Goal: Book appointment/travel/reservation

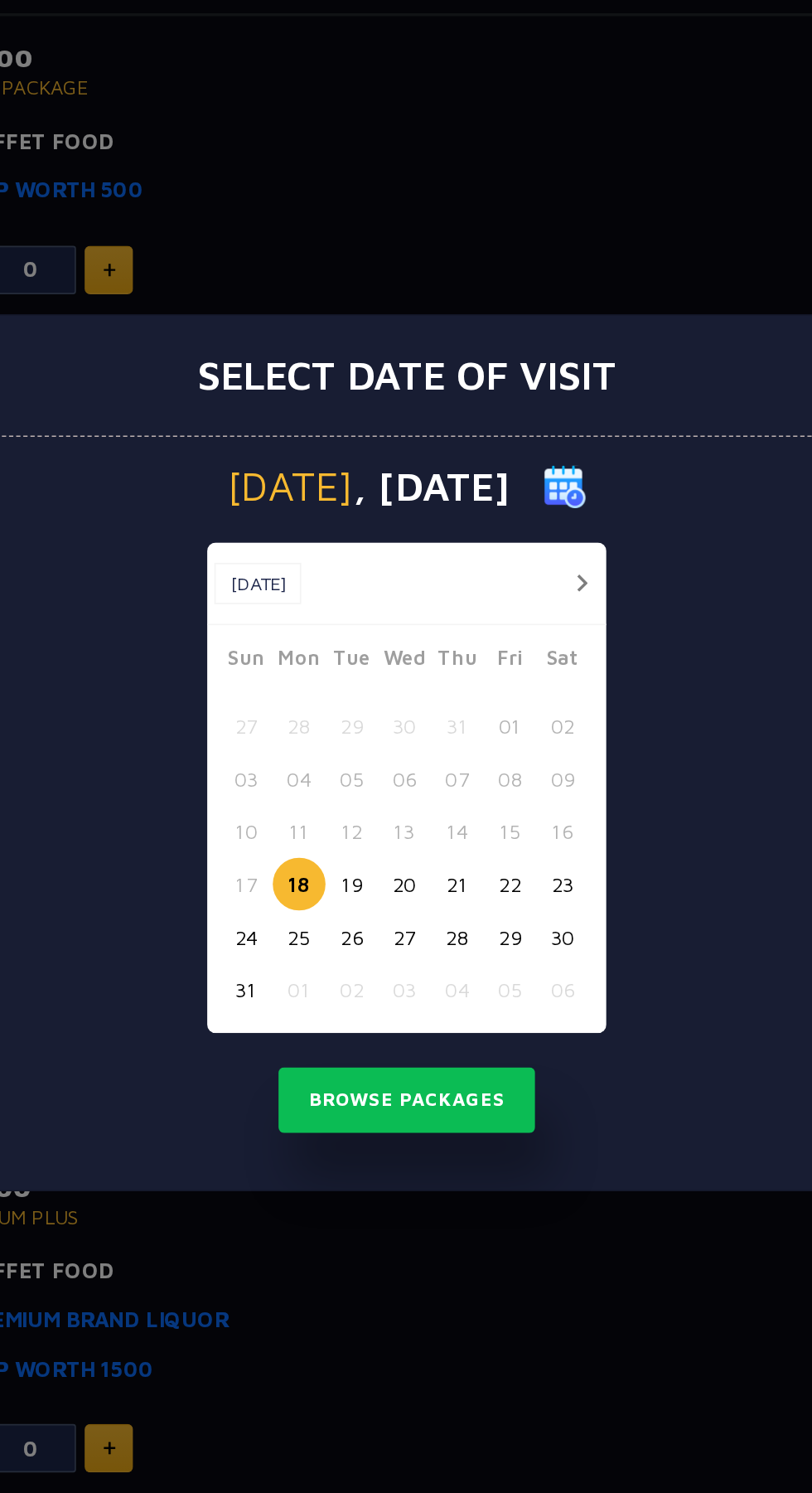
click at [507, 647] on button "button" at bounding box center [508, 648] width 21 height 21
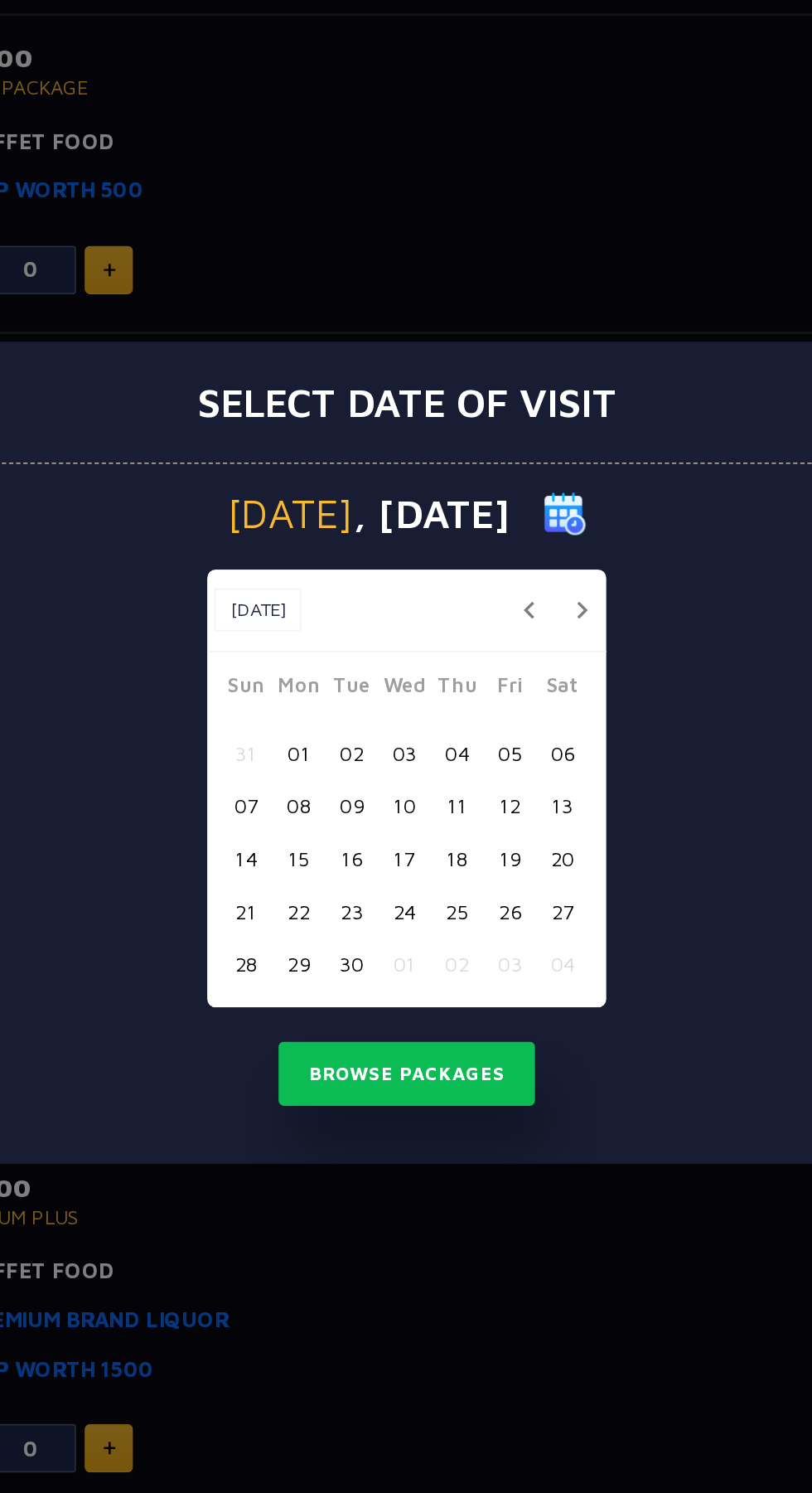
click at [472, 752] on button "05" at bounding box center [466, 746] width 30 height 30
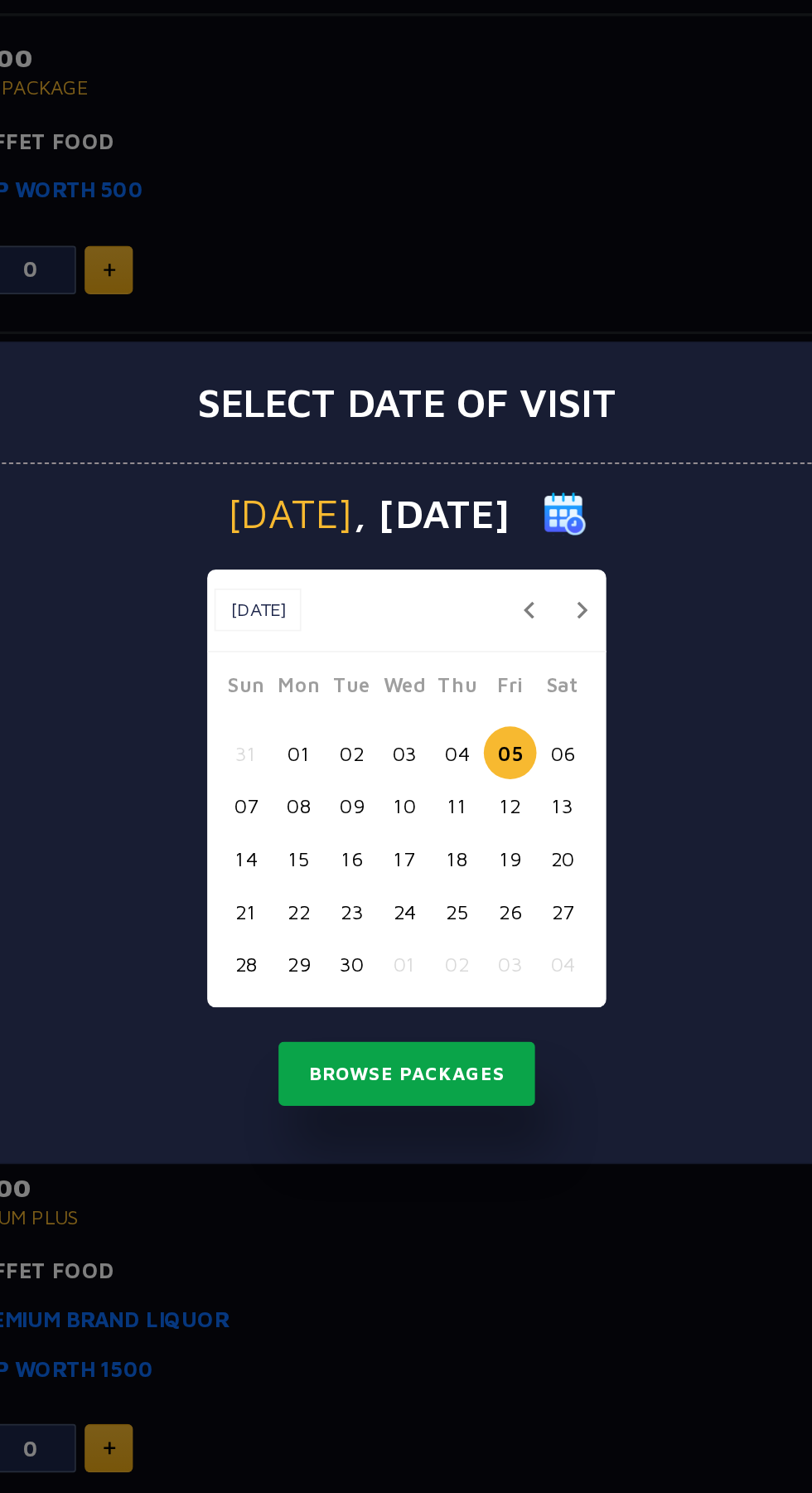
click at [402, 932] on button "Browse Packages" at bounding box center [405, 933] width 149 height 38
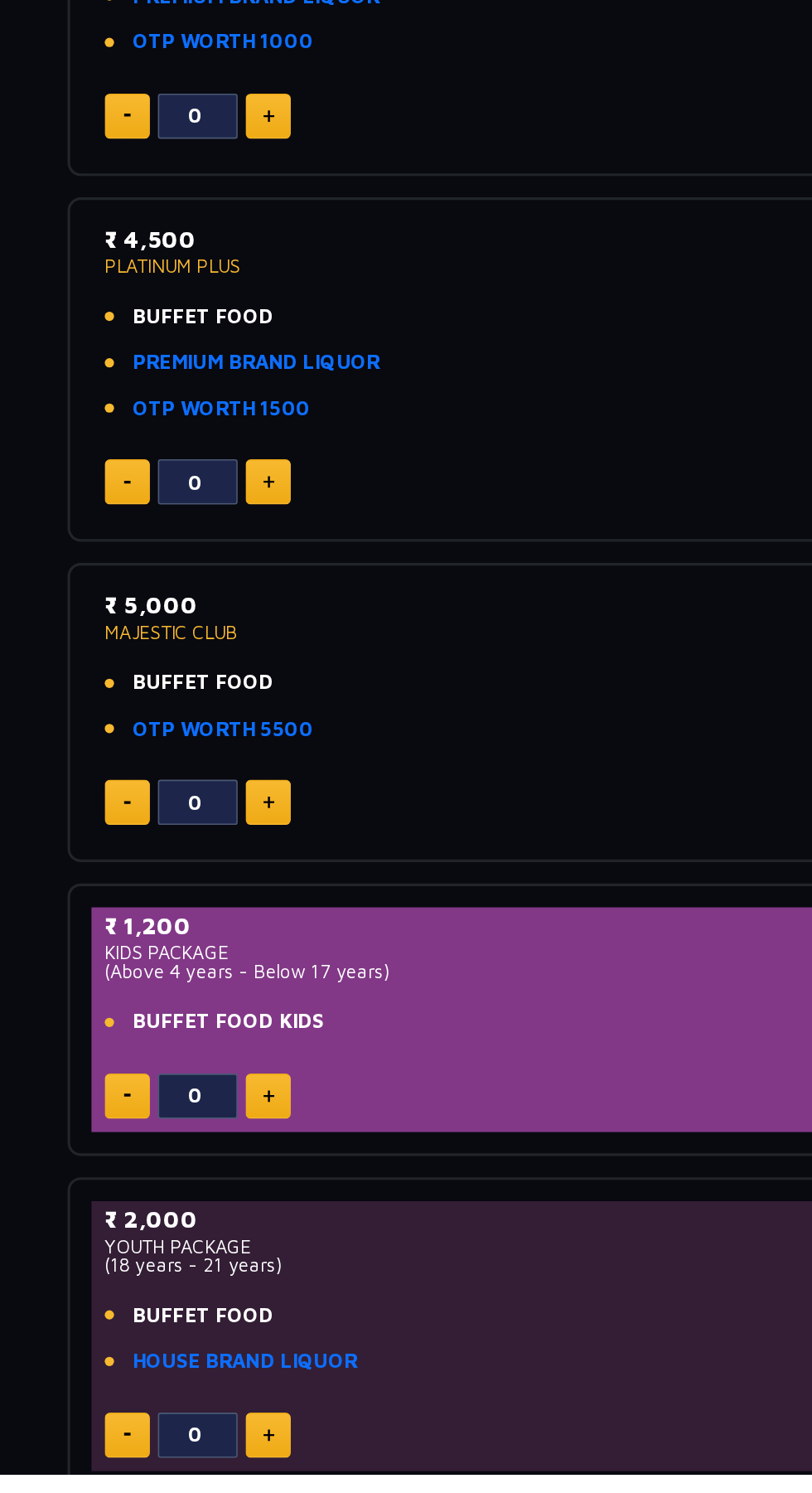
scroll to position [300, 0]
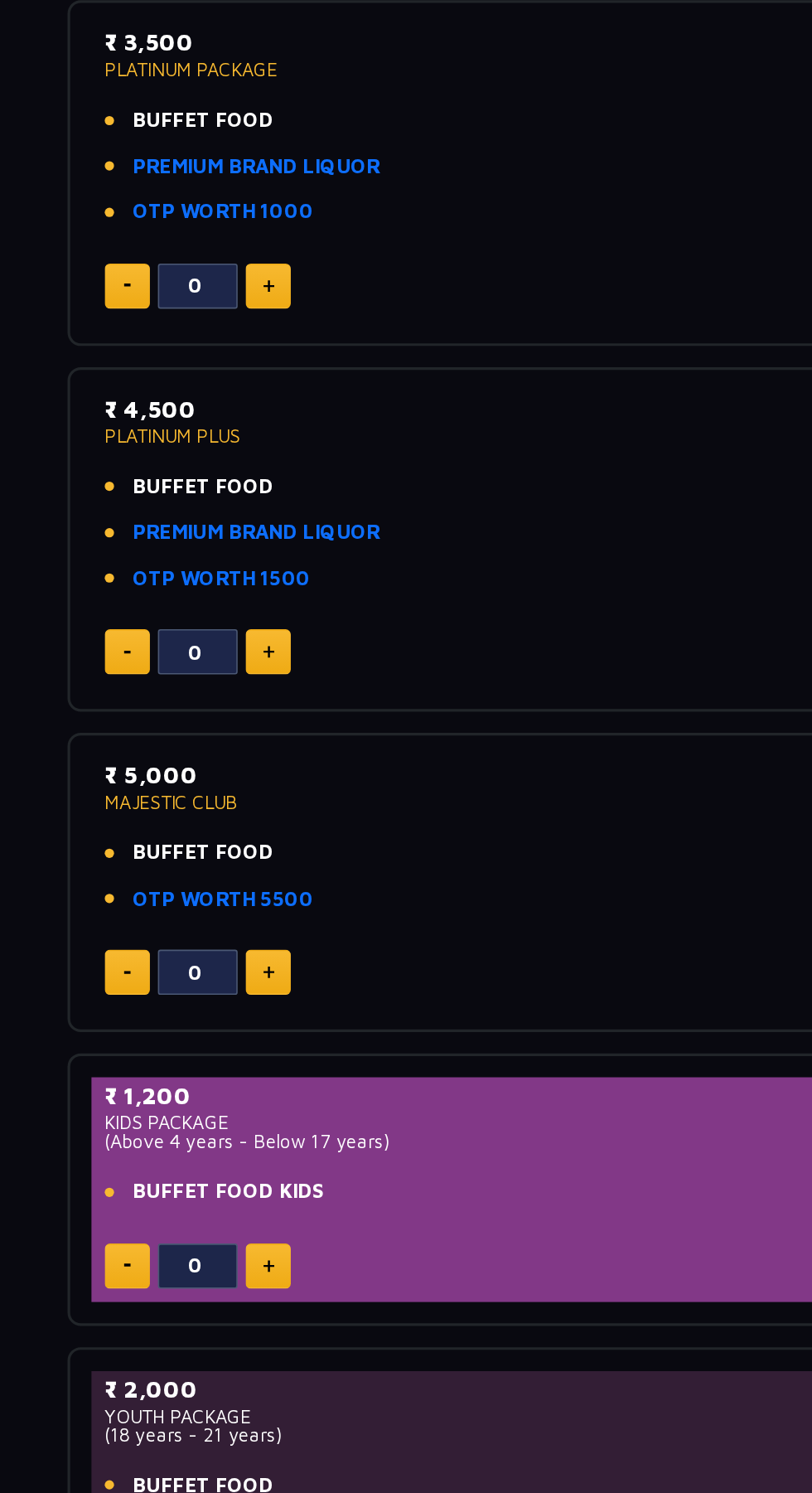
click at [277, 777] on link "PREMIUM BRAND LIQUOR" at bounding box center [225, 776] width 154 height 19
click at [246, 1004] on link "OTP WORTH 5500" at bounding box center [204, 1005] width 113 height 19
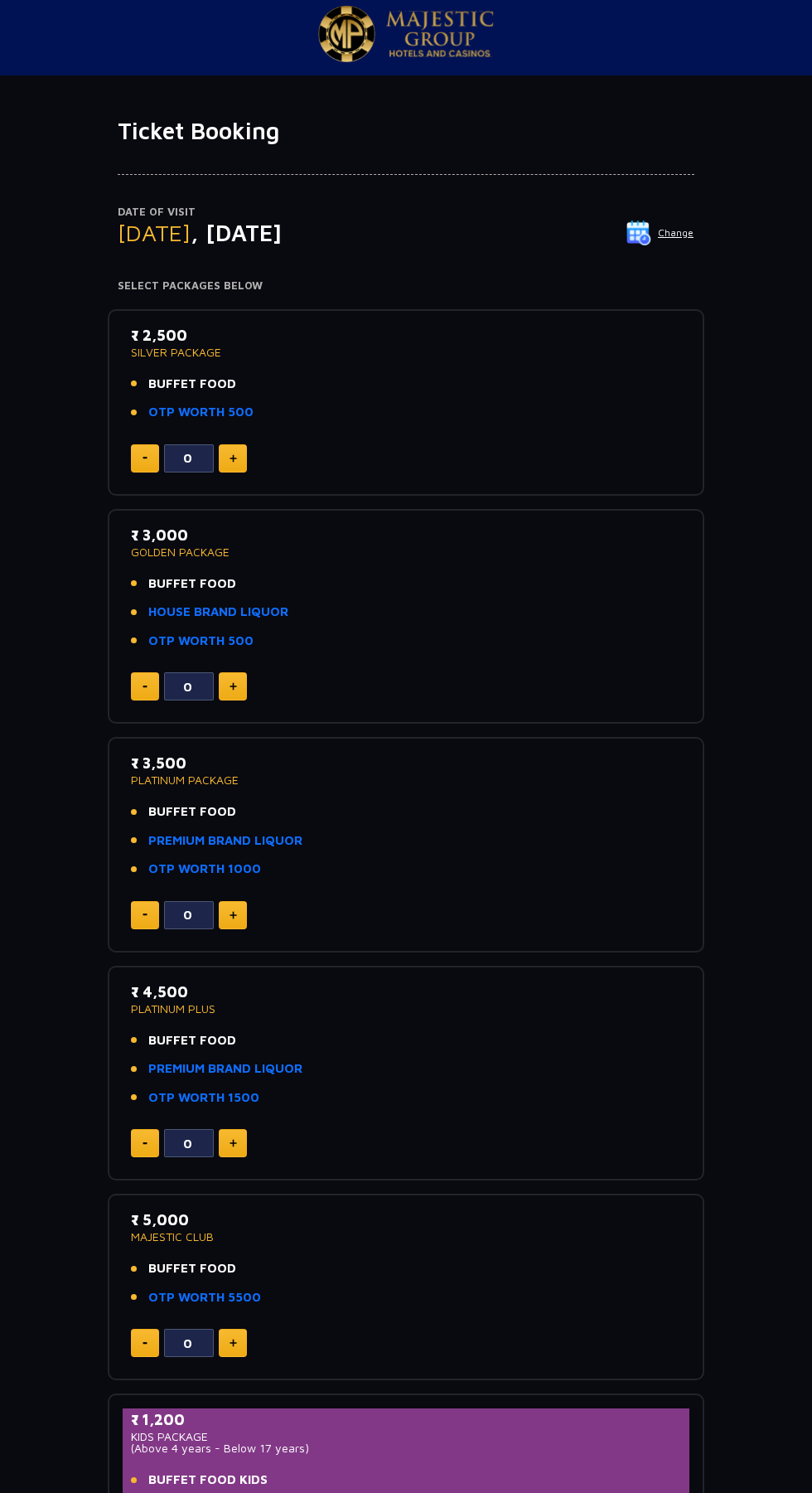
scroll to position [0, 0]
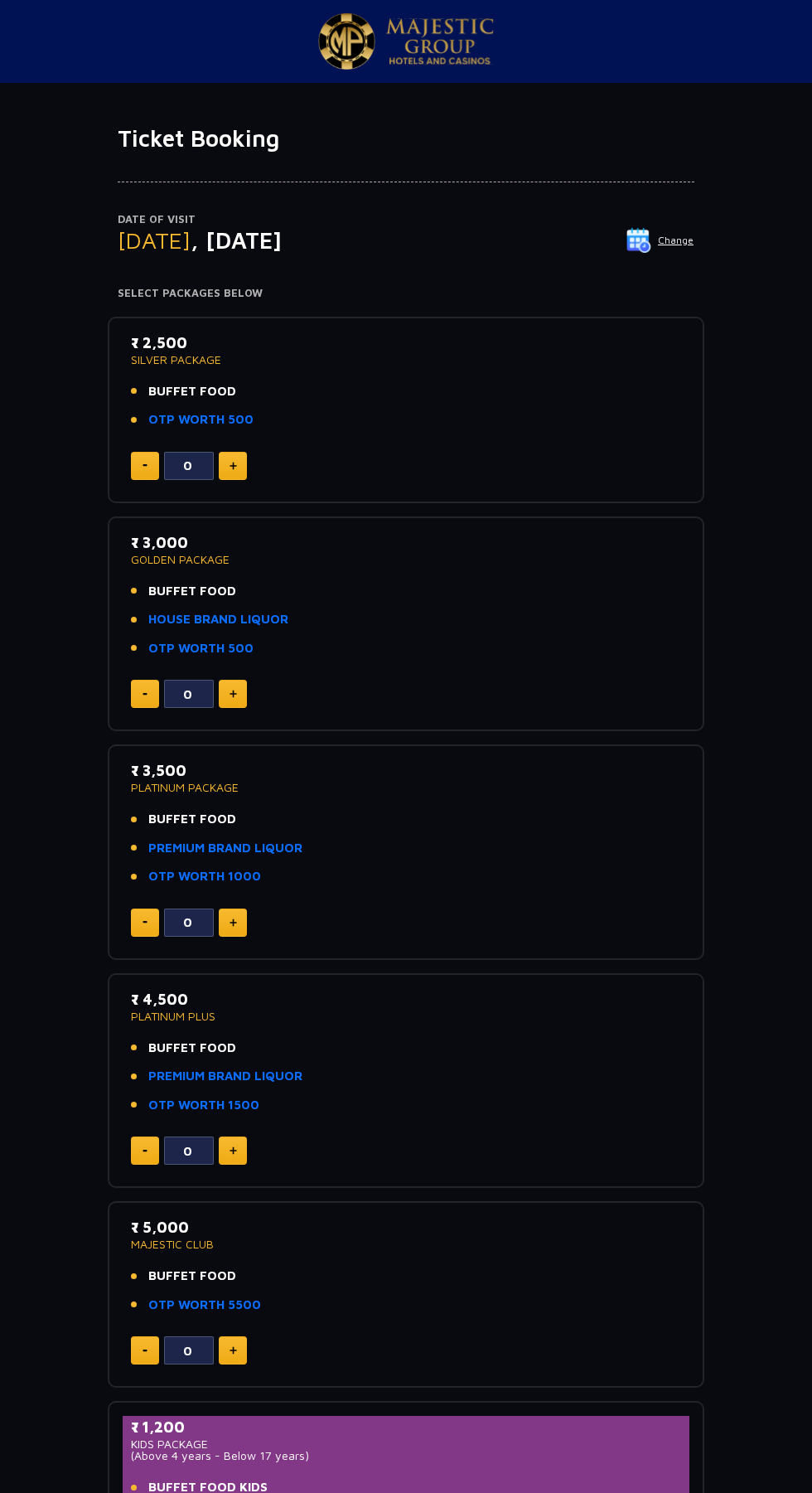
click at [647, 240] on img at bounding box center [638, 240] width 25 height 25
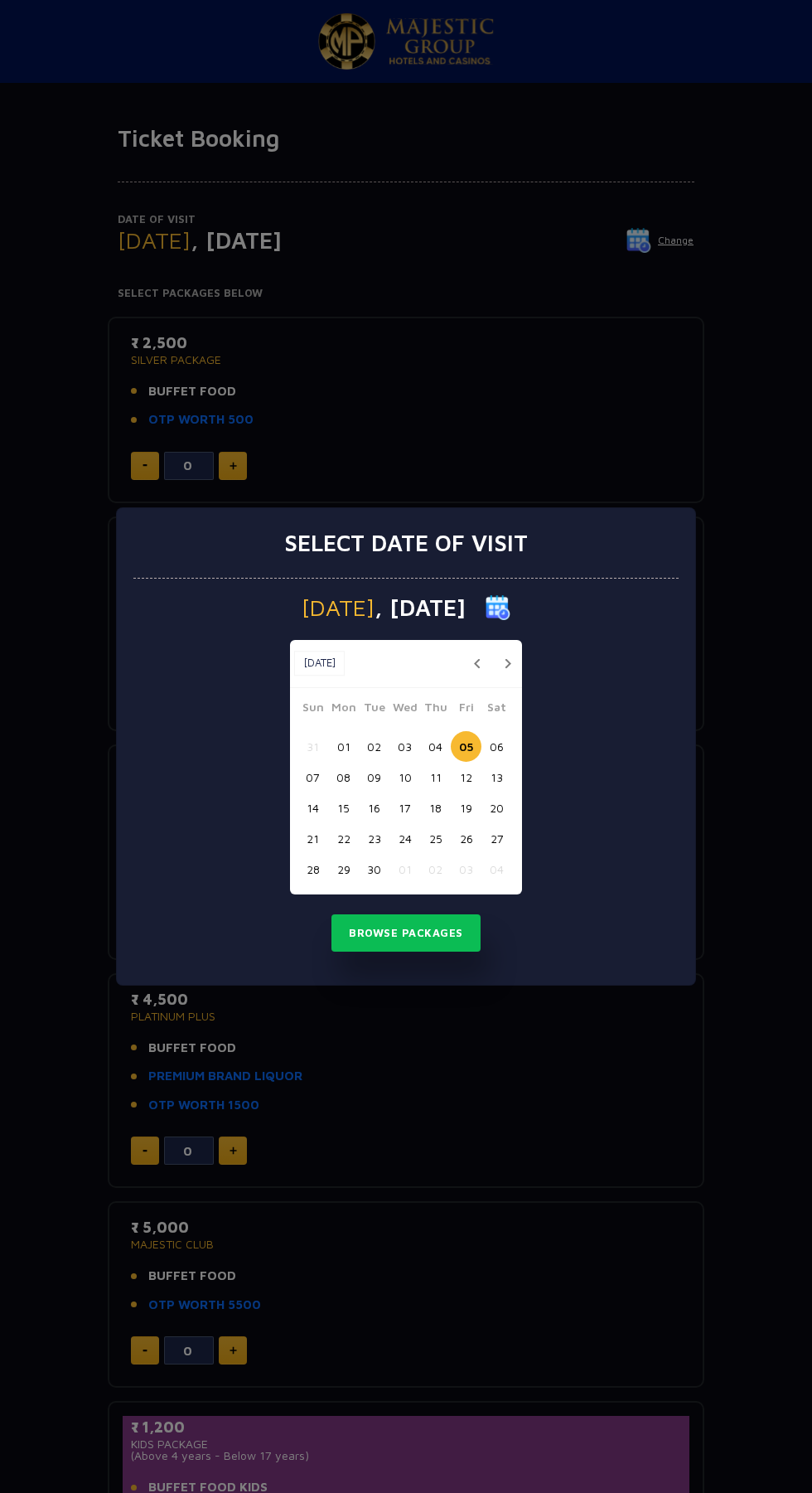
click at [317, 773] on button "07" at bounding box center [313, 777] width 30 height 30
click at [343, 746] on button "01" at bounding box center [343, 746] width 30 height 30
click at [343, 776] on button "08" at bounding box center [343, 777] width 30 height 30
click at [312, 776] on button "07" at bounding box center [313, 777] width 30 height 30
click at [394, 932] on button "Browse Packages" at bounding box center [405, 933] width 149 height 38
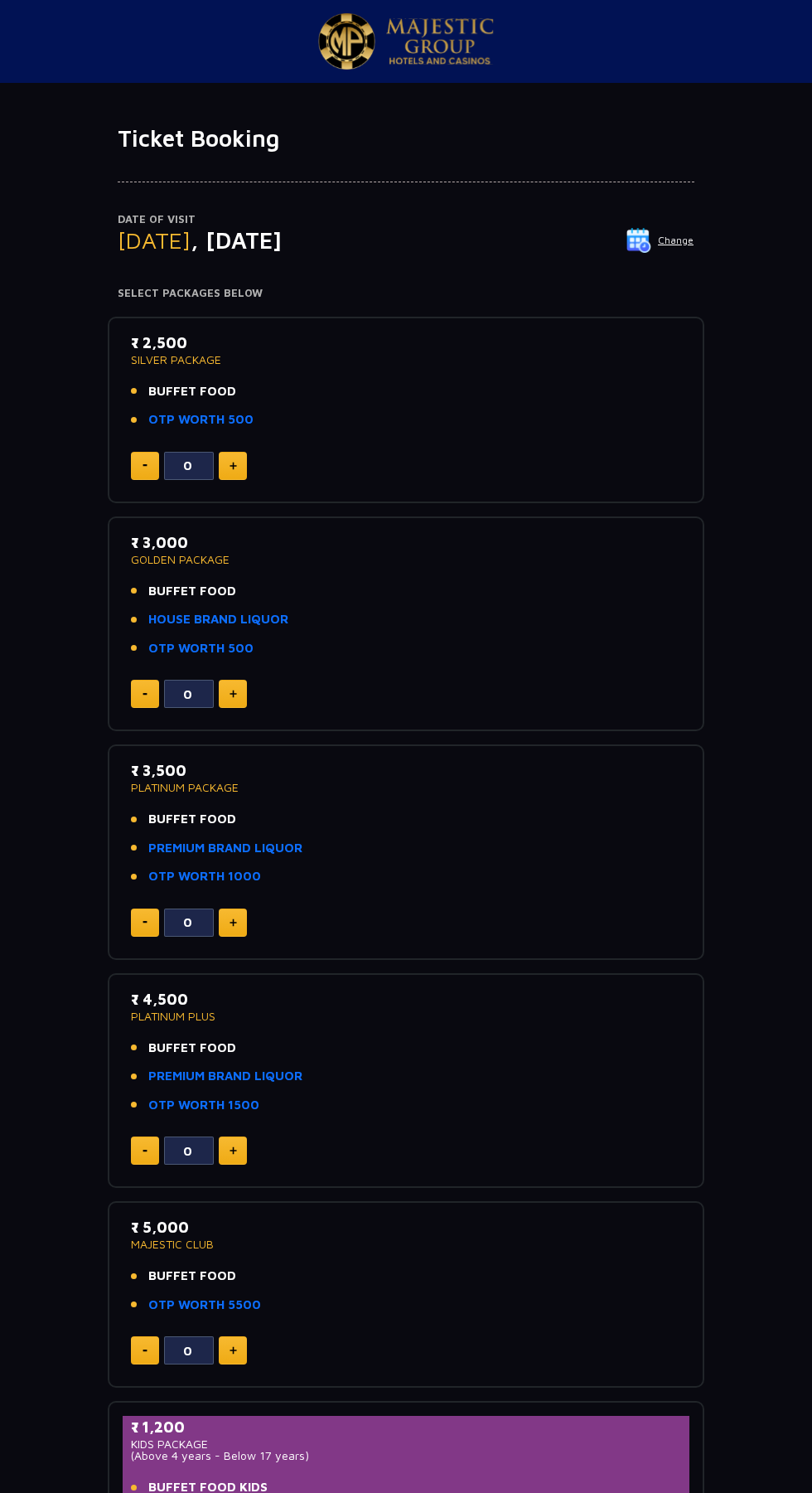
click at [690, 241] on button "Change" at bounding box center [659, 240] width 68 height 27
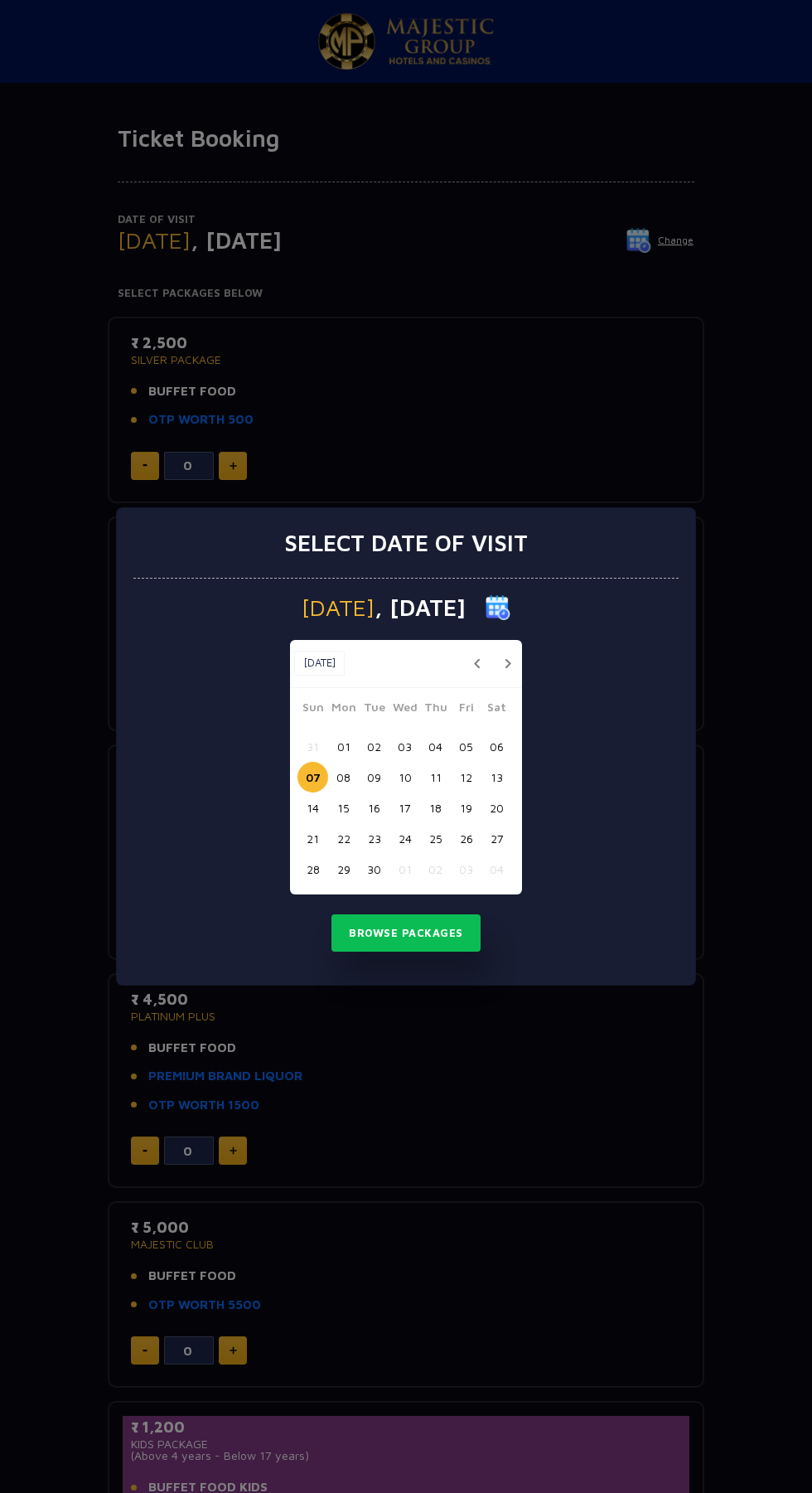
click at [496, 746] on button "06" at bounding box center [496, 746] width 30 height 30
click at [466, 746] on button "05" at bounding box center [466, 746] width 30 height 30
click at [428, 932] on button "Browse Packages" at bounding box center [405, 933] width 149 height 38
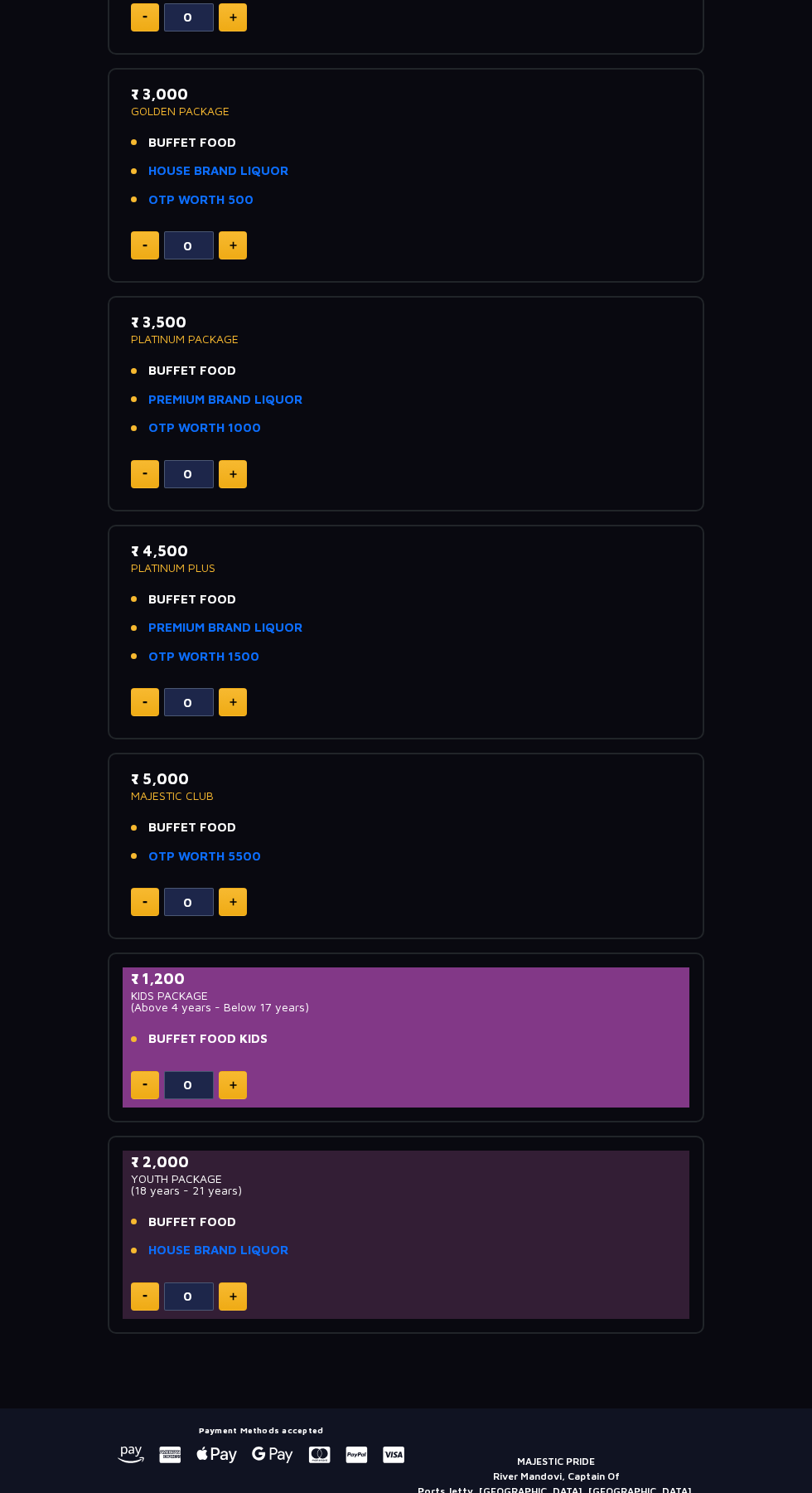
scroll to position [449, 0]
